Goal: Information Seeking & Learning: Learn about a topic

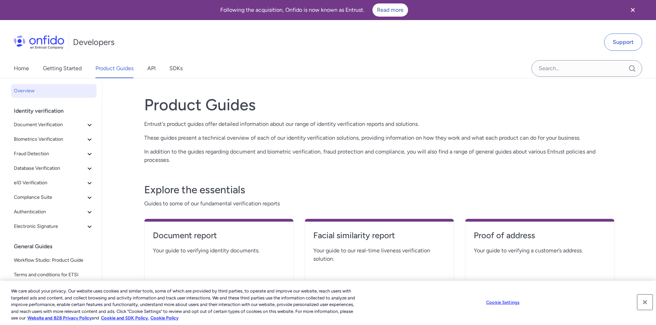
click at [647, 302] on button "Close" at bounding box center [644, 301] width 15 height 15
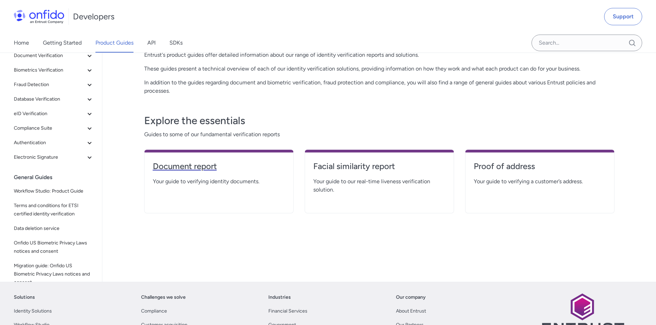
click at [208, 166] on h4 "Document report" at bounding box center [219, 166] width 132 height 11
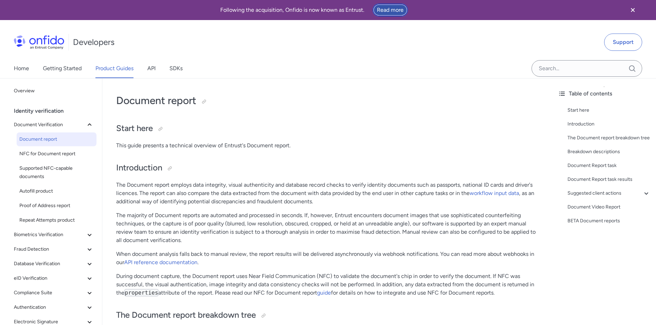
click at [396, 9] on link "Read more" at bounding box center [390, 9] width 36 height 13
drag, startPoint x: 254, startPoint y: 187, endPoint x: 284, endPoint y: 210, distance: 38.9
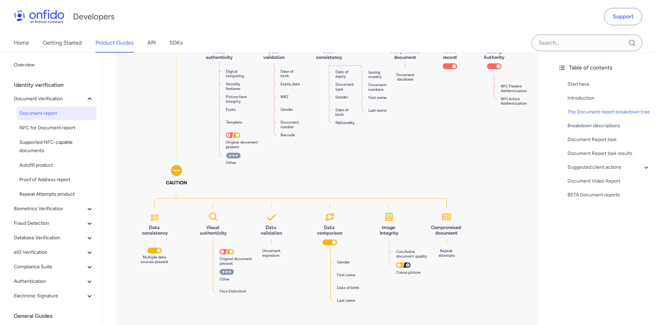
scroll to position [585, 0]
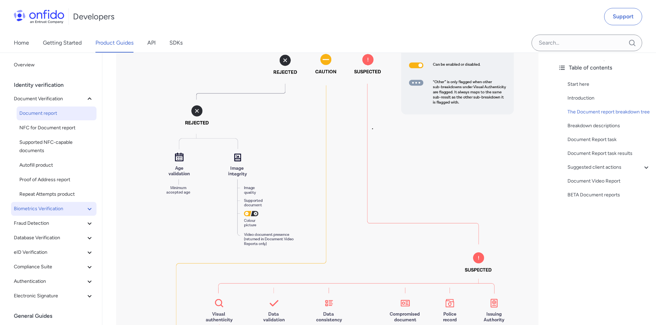
click at [37, 208] on span "Biometrics Verification" at bounding box center [50, 209] width 72 height 8
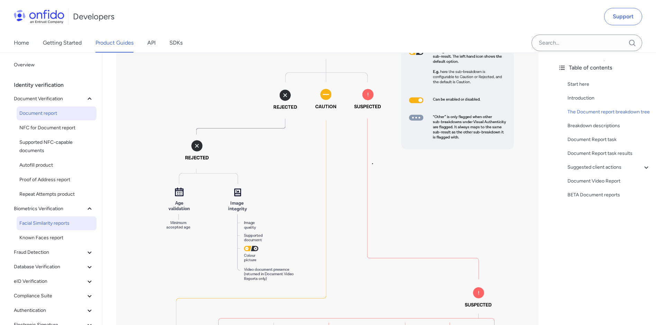
click at [49, 222] on span "Facial Similarity reports" at bounding box center [56, 223] width 74 height 8
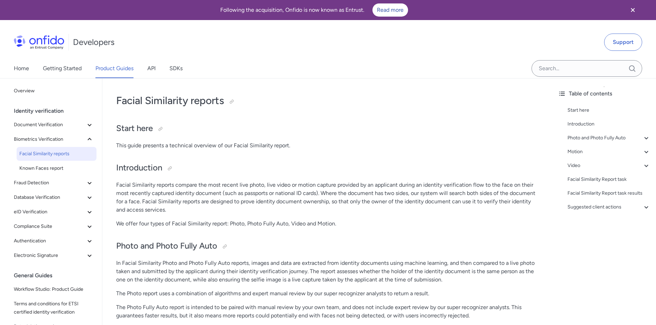
click at [307, 269] on p "In Facial Similarity Photo and Photo Fully Auto reports, images and data are ex…" at bounding box center [327, 271] width 422 height 25
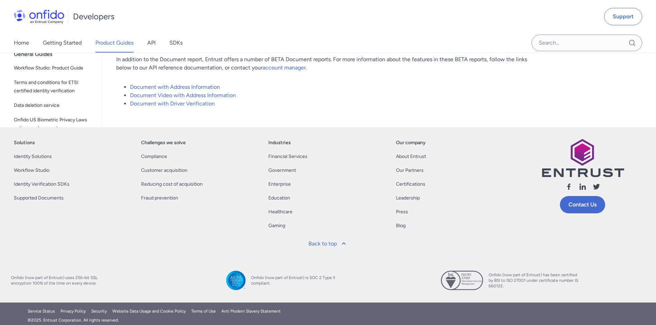
scroll to position [69, 0]
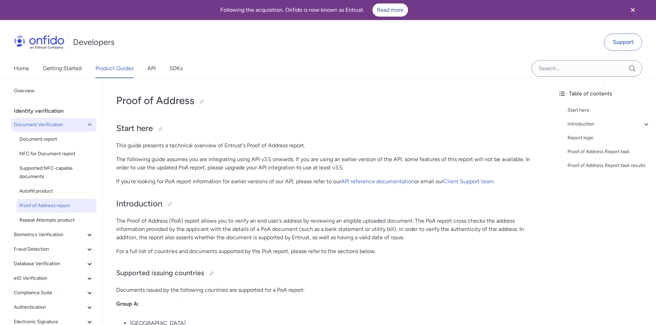
scroll to position [706, 0]
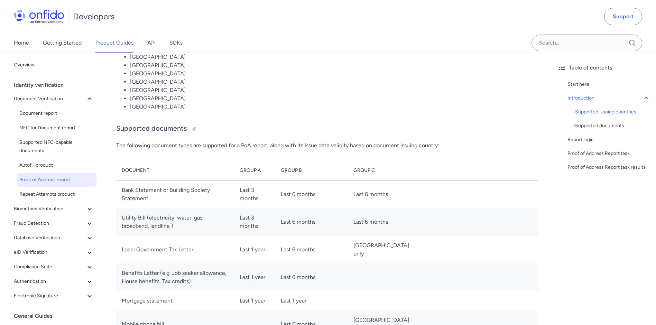
drag, startPoint x: 220, startPoint y: -471, endPoint x: 204, endPoint y: 246, distance: 717.3
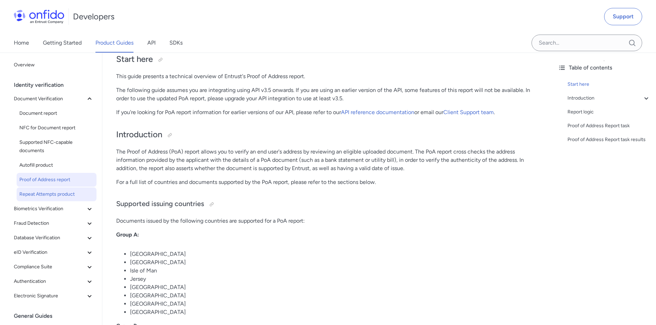
scroll to position [69, 0]
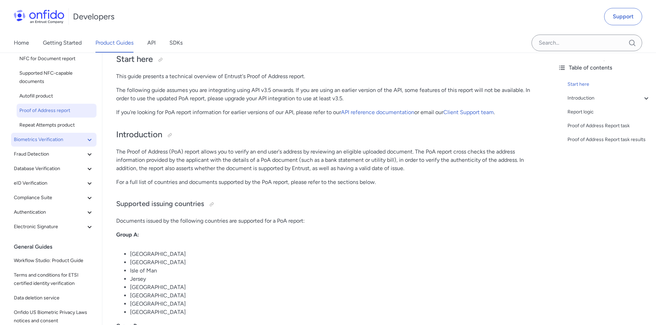
click at [53, 133] on button "Biometrics Verification" at bounding box center [53, 140] width 85 height 14
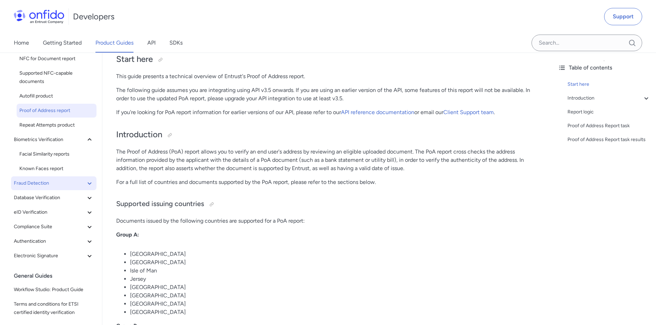
click at [43, 184] on span "Fraud Detection" at bounding box center [50, 183] width 72 height 8
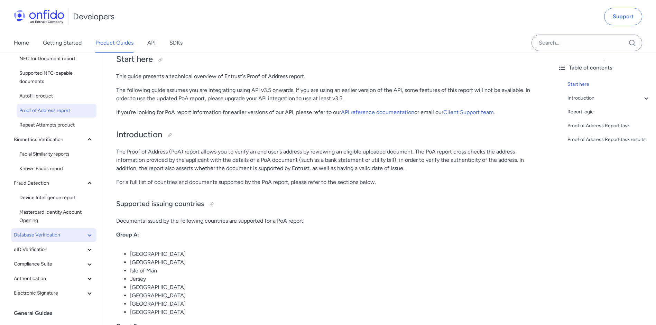
click at [50, 233] on span "Database Verification" at bounding box center [50, 235] width 72 height 8
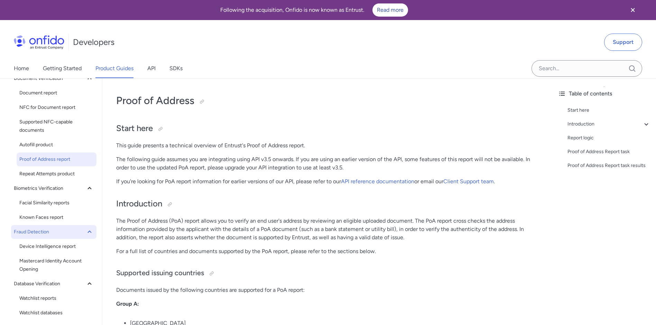
scroll to position [12, 0]
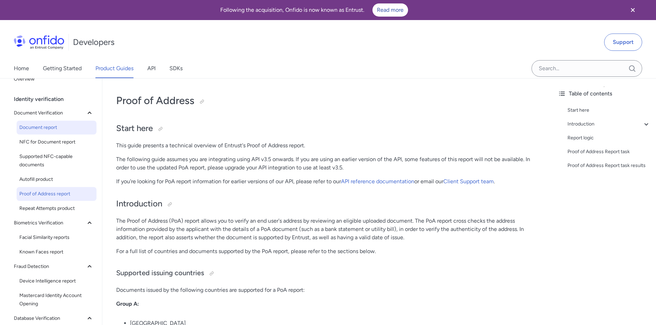
click at [51, 126] on span "Document report" at bounding box center [56, 127] width 74 height 8
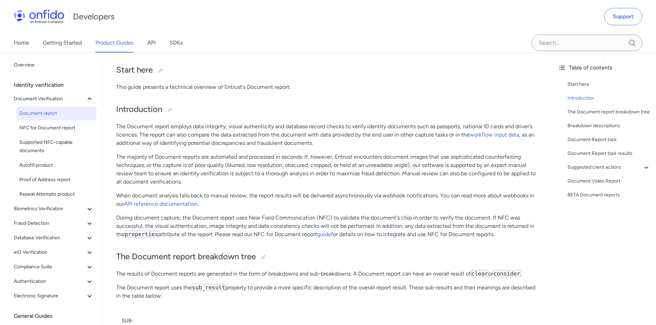
scroll to position [69, 0]
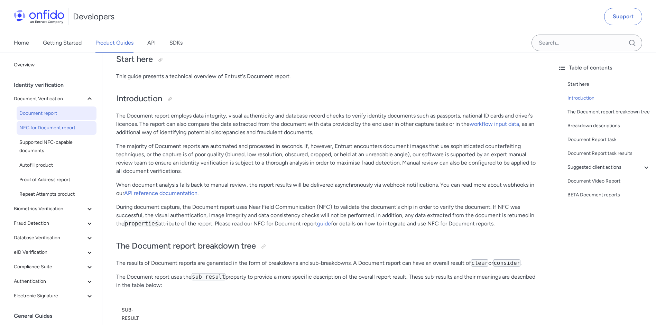
click at [53, 125] on span "NFC for Document report" at bounding box center [56, 128] width 74 height 8
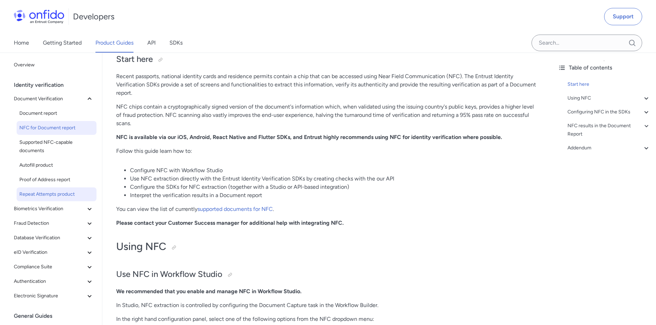
scroll to position [35, 0]
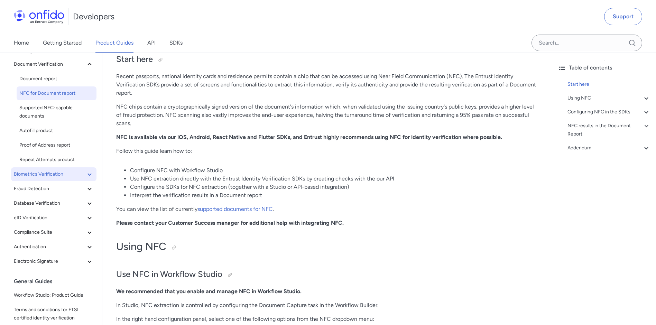
click at [43, 171] on span "Biometrics Verification" at bounding box center [50, 174] width 72 height 8
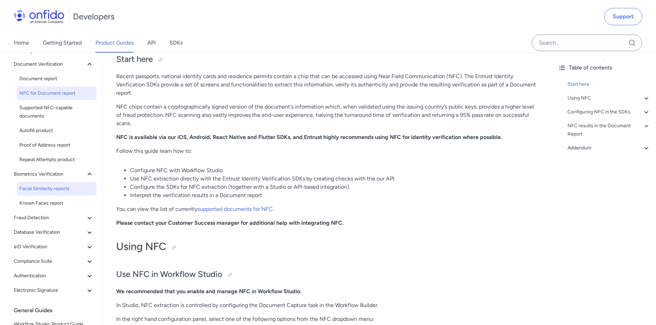
click at [56, 186] on span "Facial Similarity reports" at bounding box center [56, 189] width 74 height 8
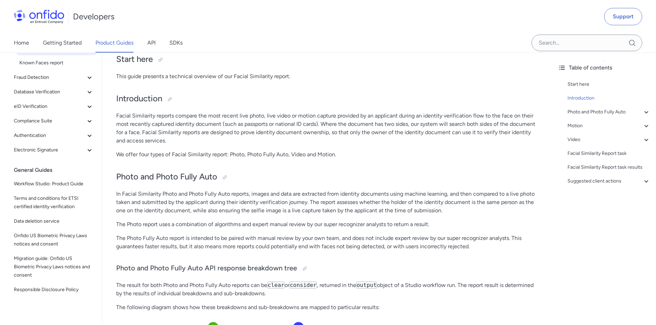
scroll to position [85, 0]
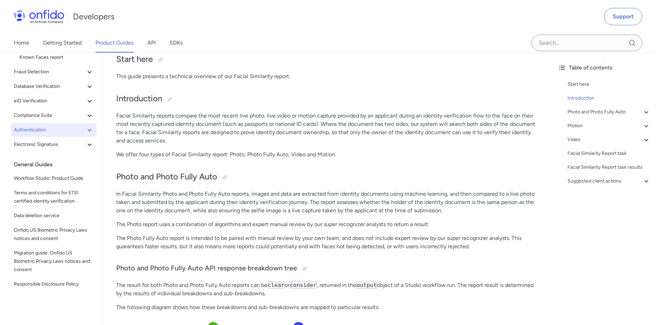
click at [33, 131] on span "Authentication" at bounding box center [50, 130] width 72 height 8
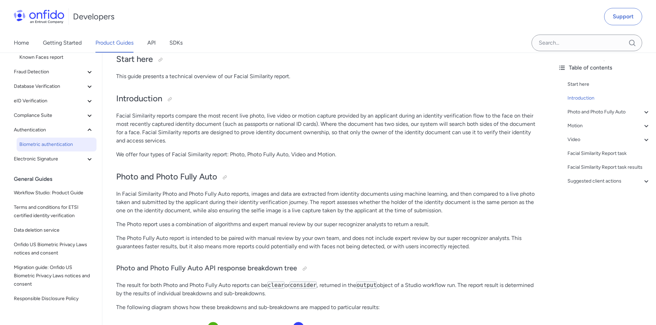
click at [52, 145] on span "Biometric authentication" at bounding box center [56, 144] width 74 height 8
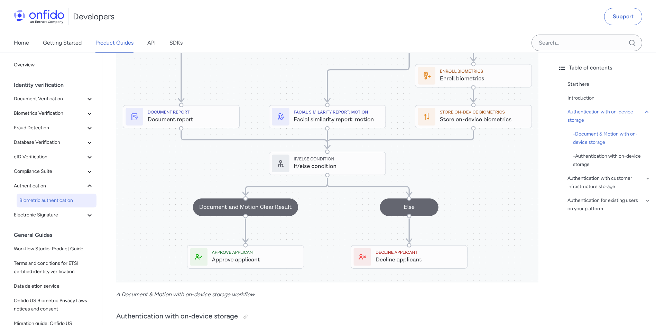
scroll to position [588, 0]
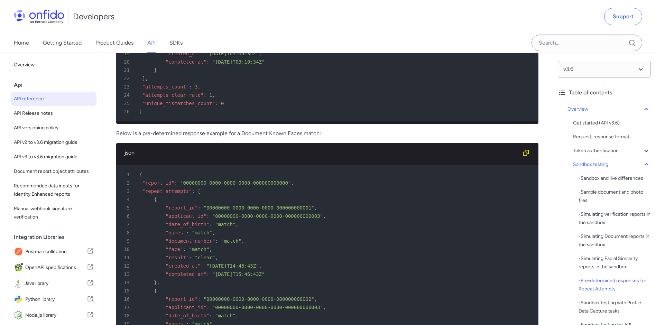
scroll to position [3384, 0]
